Goal: Find specific page/section: Find specific page/section

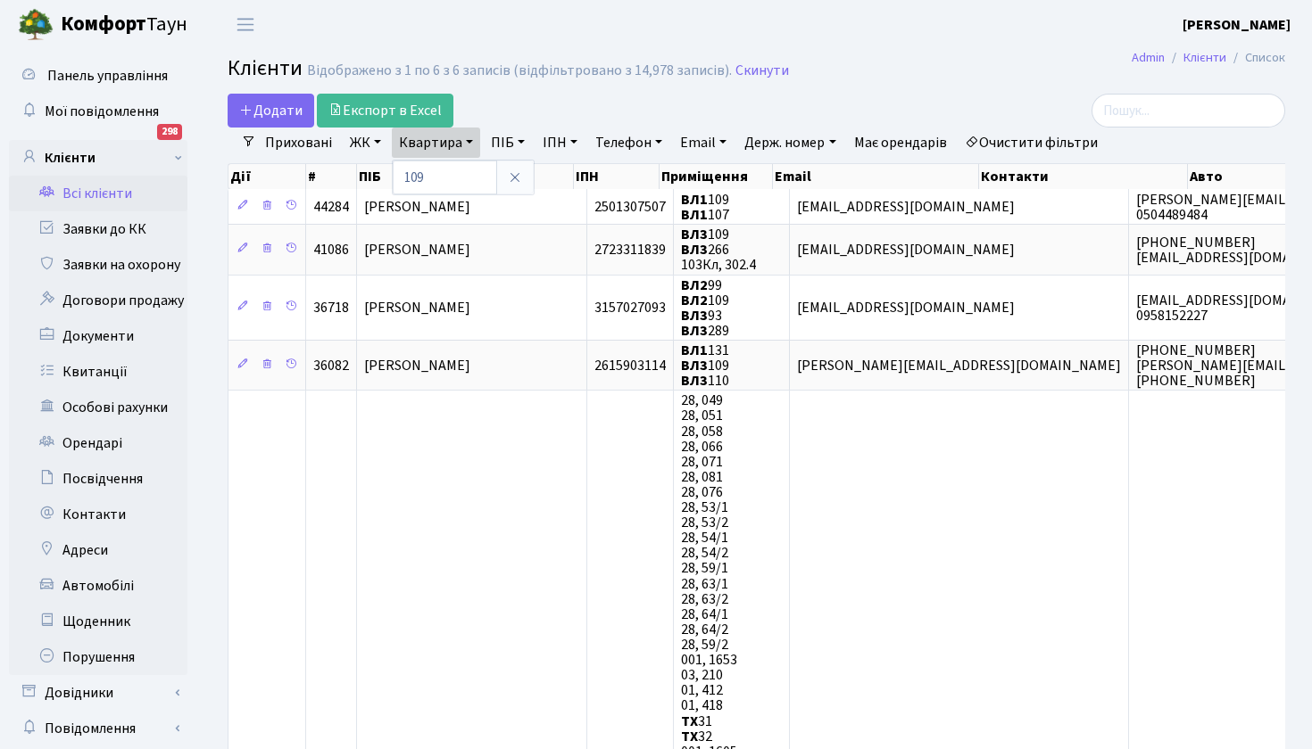
select select "25"
click at [121, 196] on link "Всі клієнти" at bounding box center [98, 194] width 178 height 36
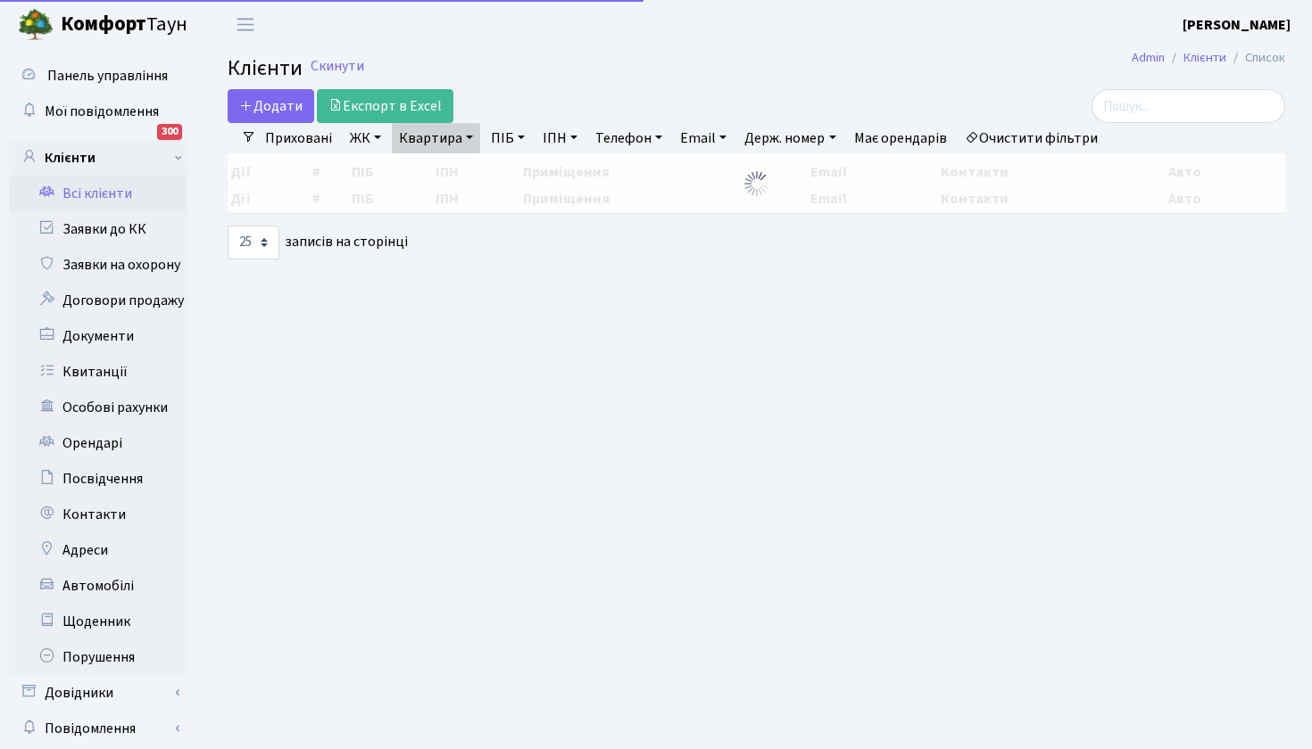
select select "25"
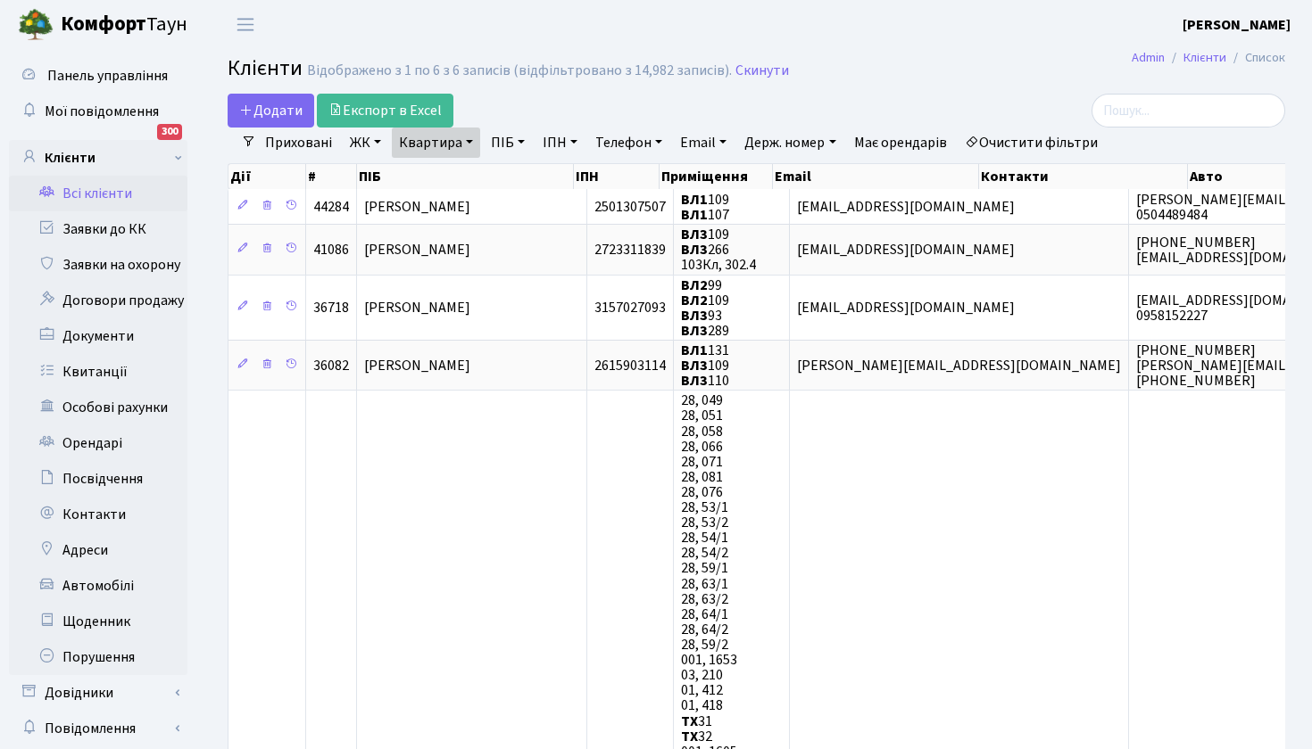
click at [461, 138] on link "Квартира" at bounding box center [436, 143] width 88 height 30
type input "139"
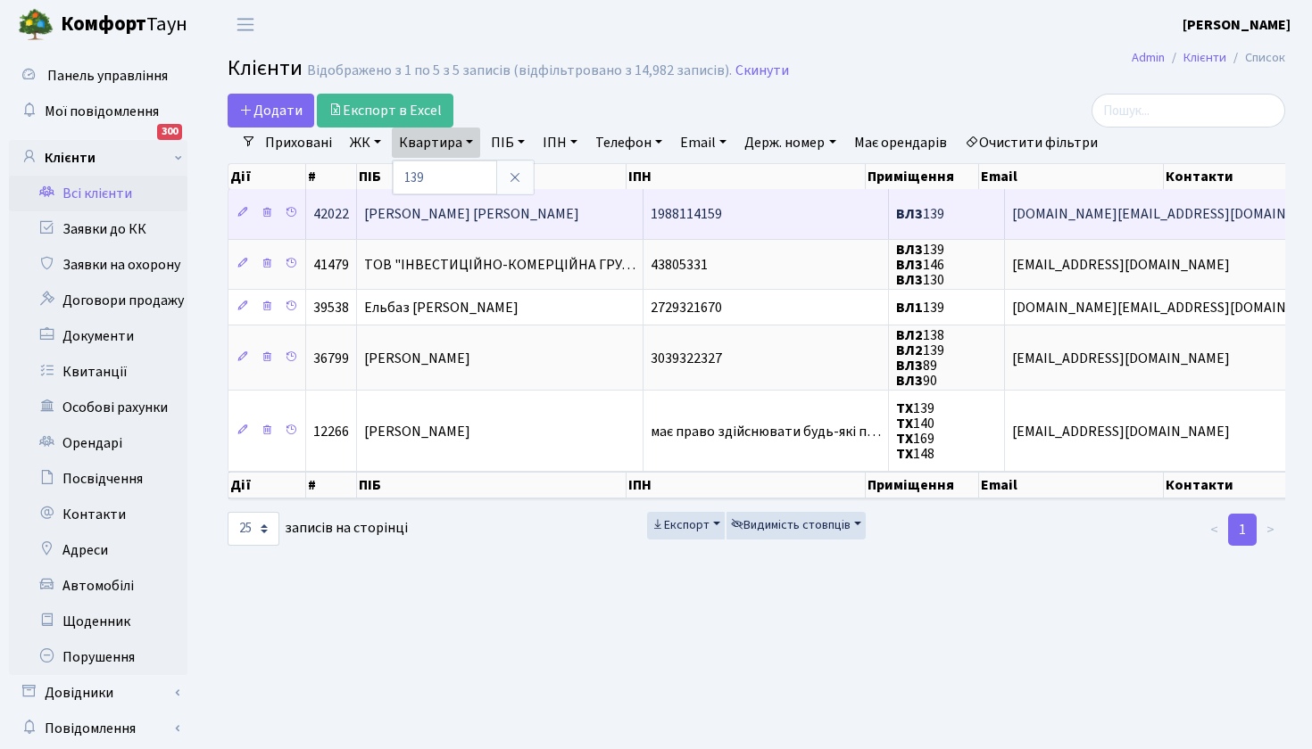
click at [471, 217] on span "[PERSON_NAME] [PERSON_NAME]" at bounding box center [471, 214] width 215 height 20
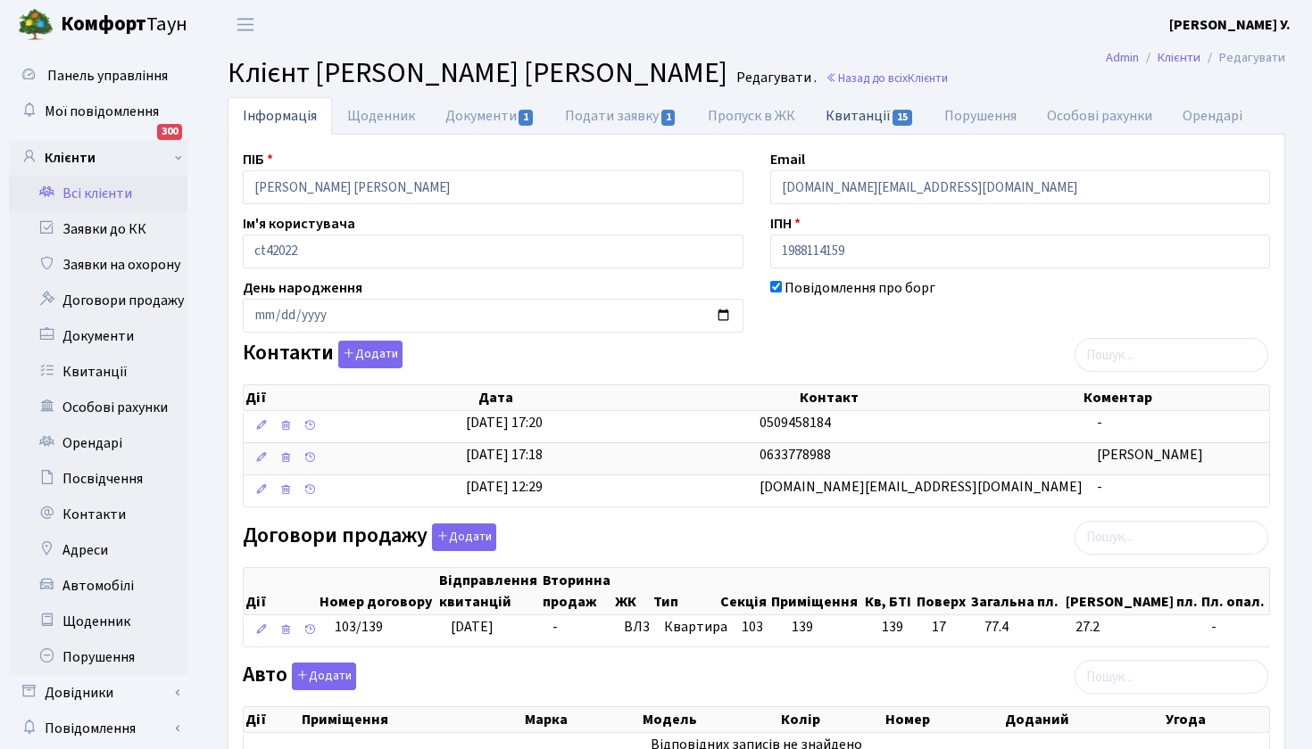
click at [862, 112] on link "Квитанції 15" at bounding box center [869, 115] width 119 height 37
select select "25"
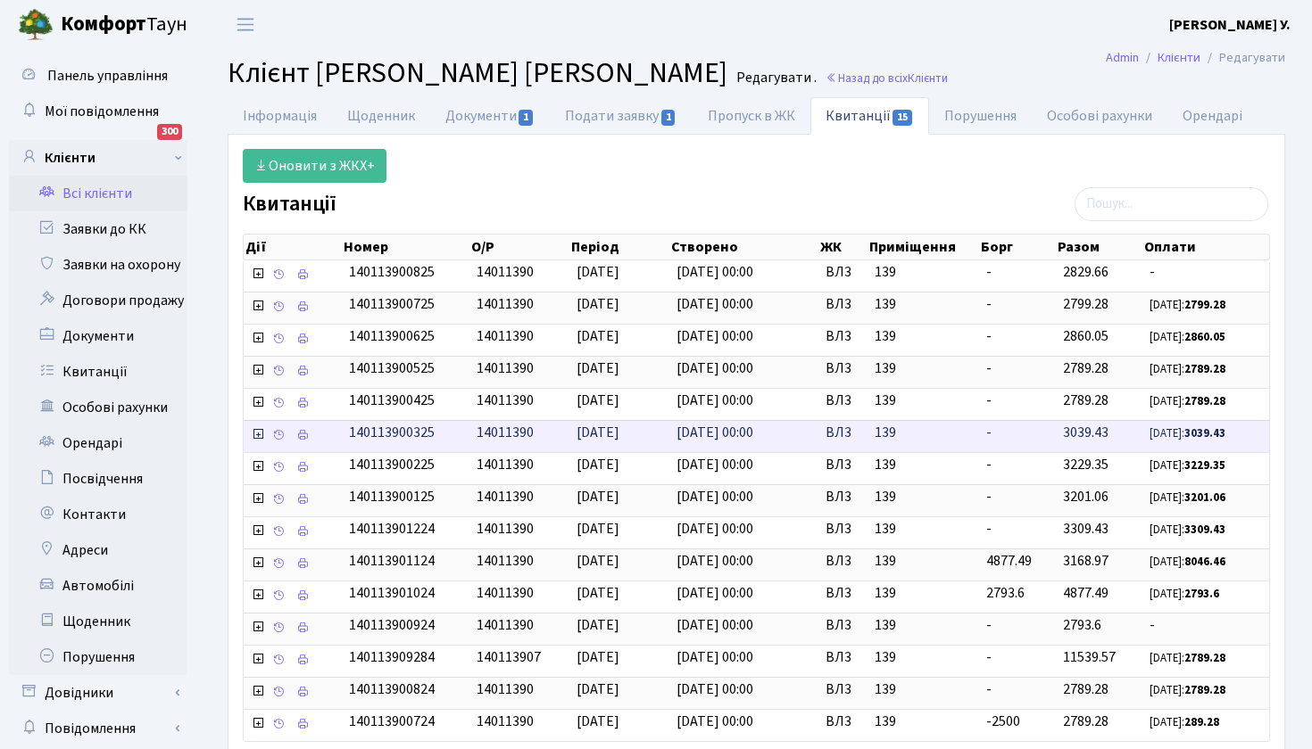
scroll to position [8, 0]
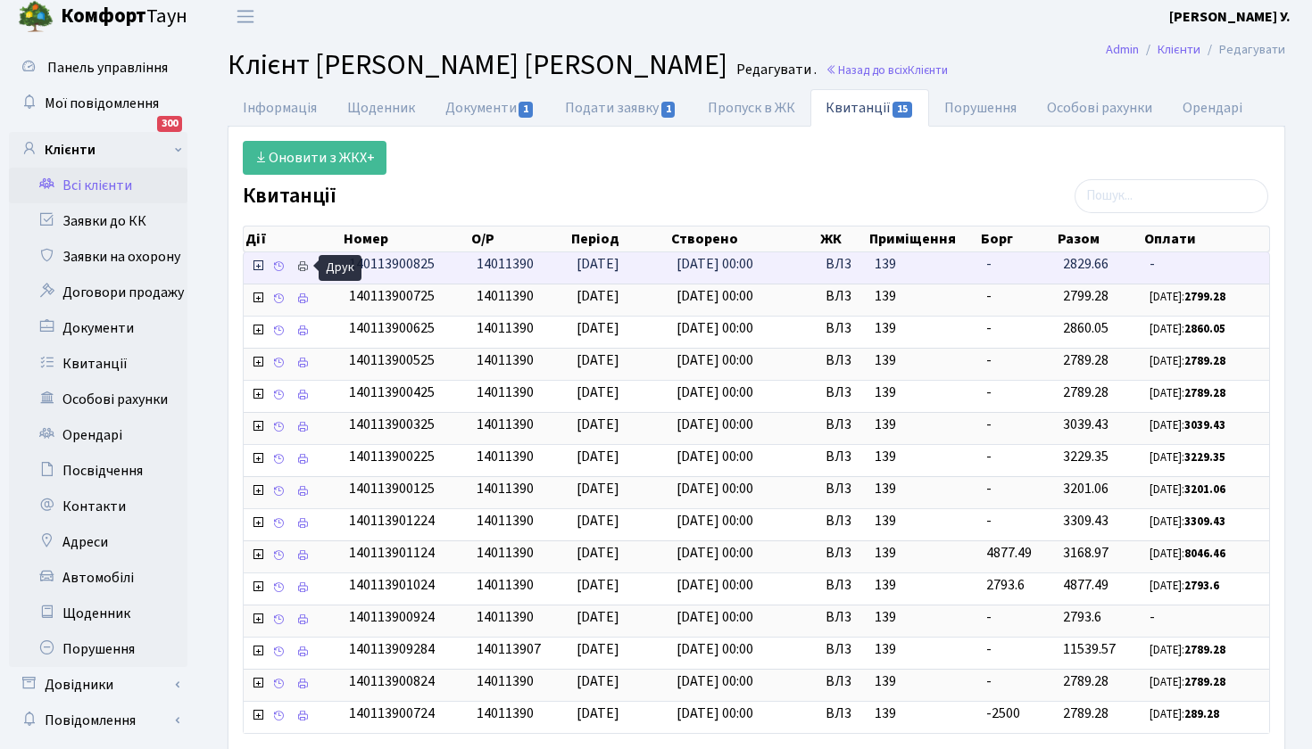
click at [301, 261] on icon at bounding box center [302, 267] width 12 height 12
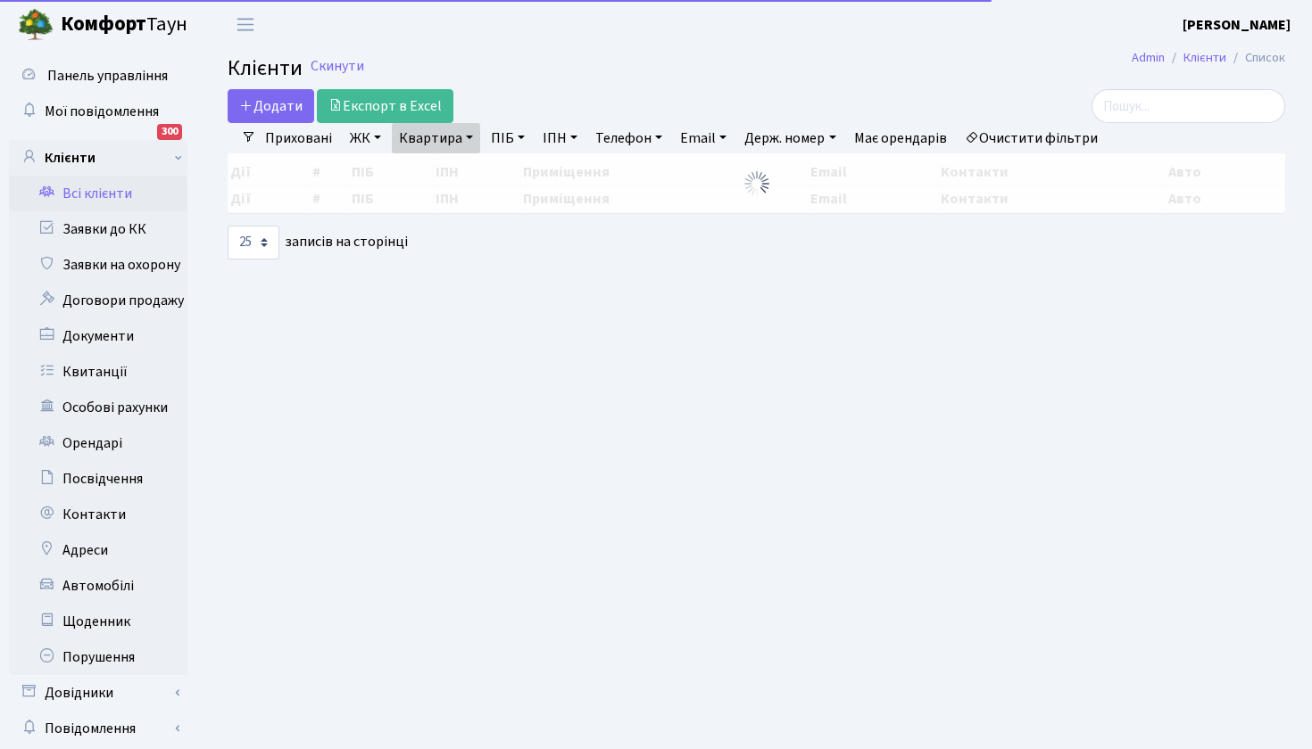
select select "25"
